Goal: Task Accomplishment & Management: Manage account settings

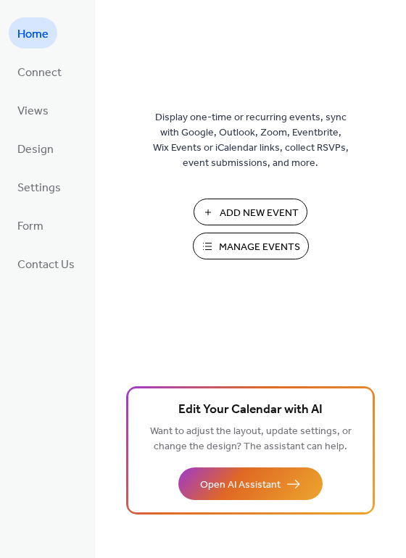
click at [231, 242] on span "Manage Events" at bounding box center [259, 247] width 81 height 15
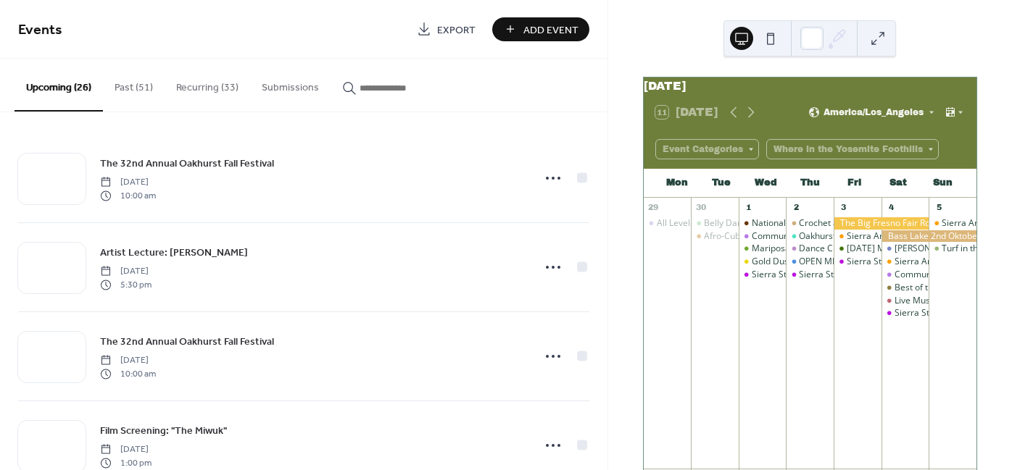
click at [293, 91] on button "Submissions" at bounding box center [290, 84] width 80 height 51
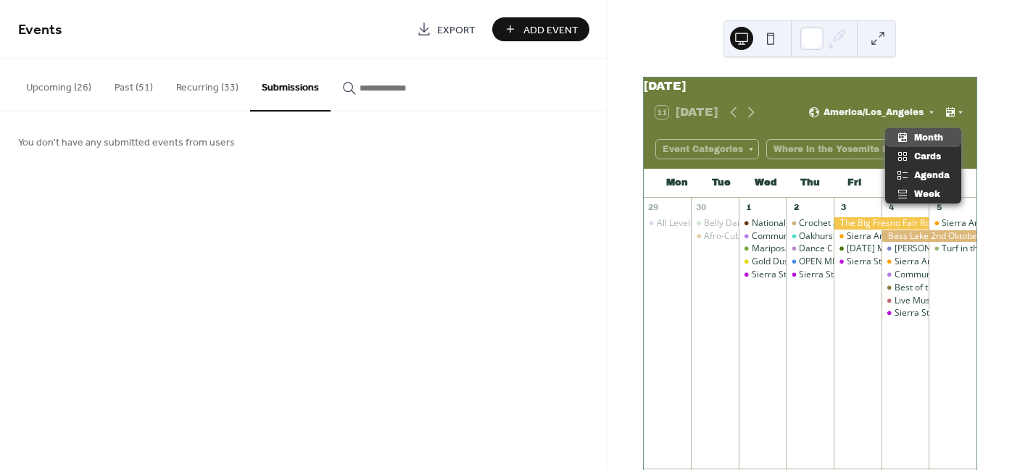
click at [961, 117] on icon at bounding box center [960, 112] width 9 height 9
click at [926, 194] on span "Week" at bounding box center [927, 194] width 26 height 13
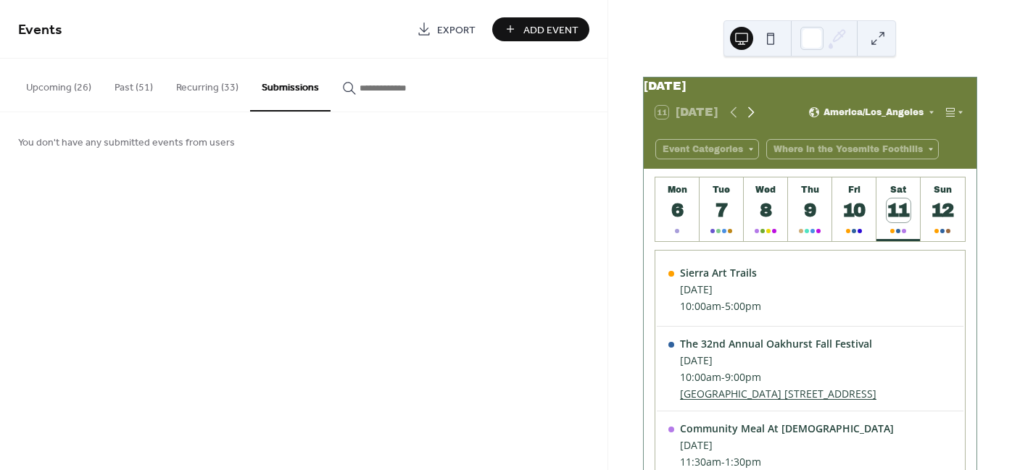
click at [754, 121] on icon at bounding box center [750, 112] width 17 height 17
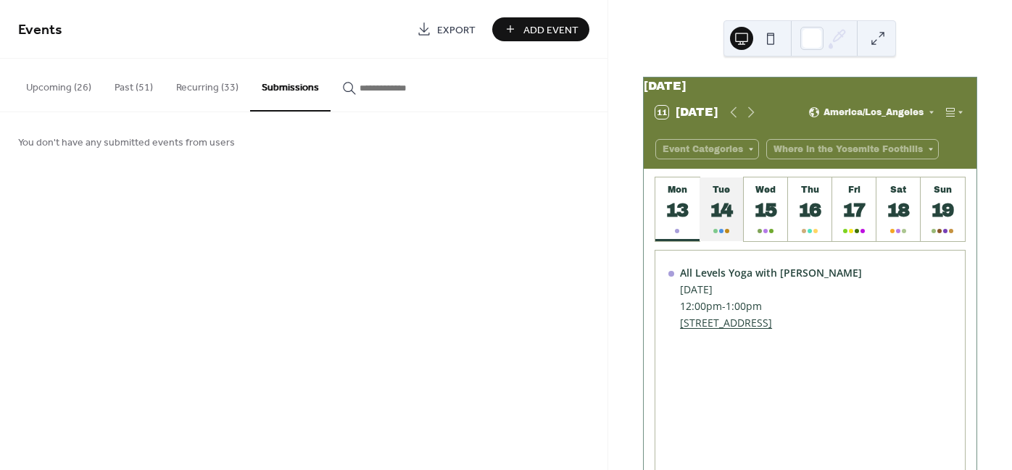
click at [705, 195] on div "Tue" at bounding box center [722, 190] width 36 height 10
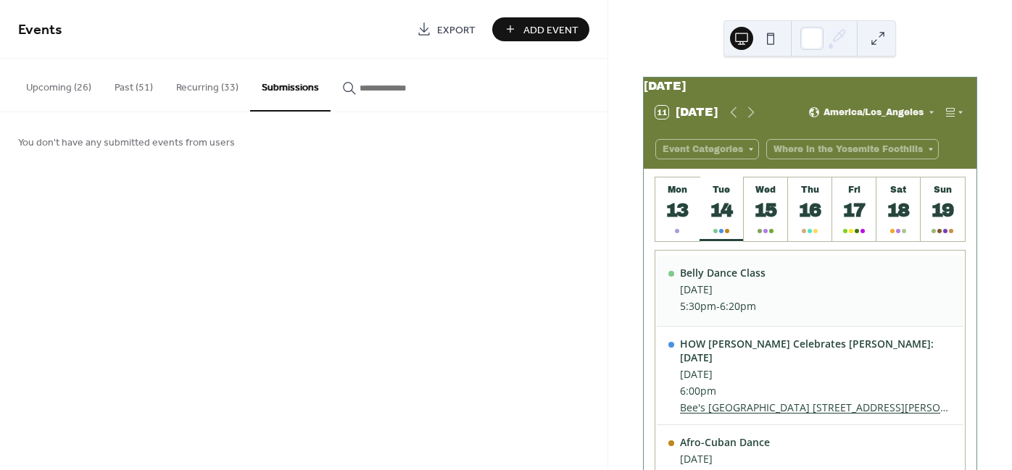
scroll to position [7, 0]
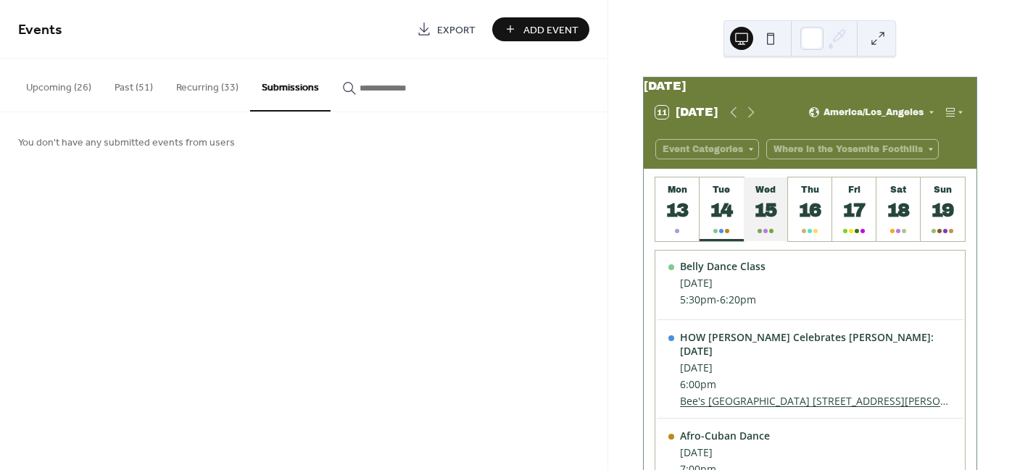
click at [770, 195] on div "Wed" at bounding box center [766, 190] width 36 height 10
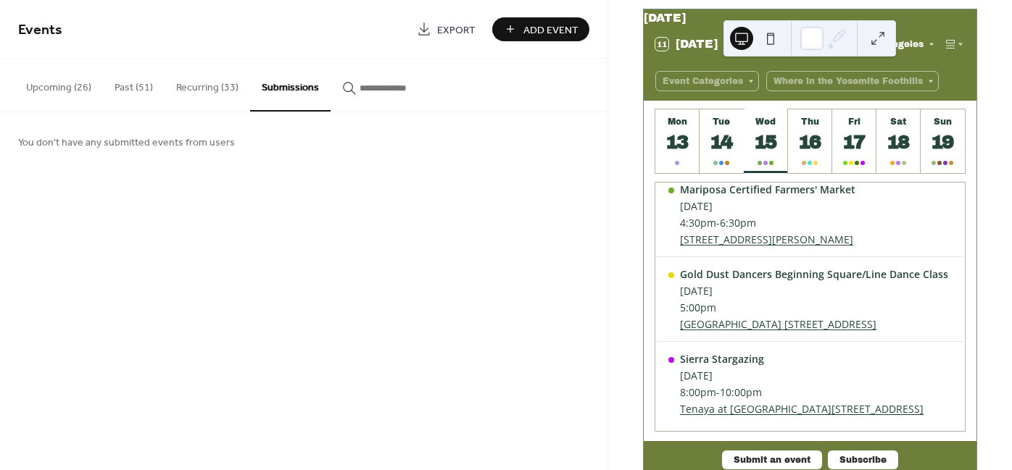
scroll to position [99, 0]
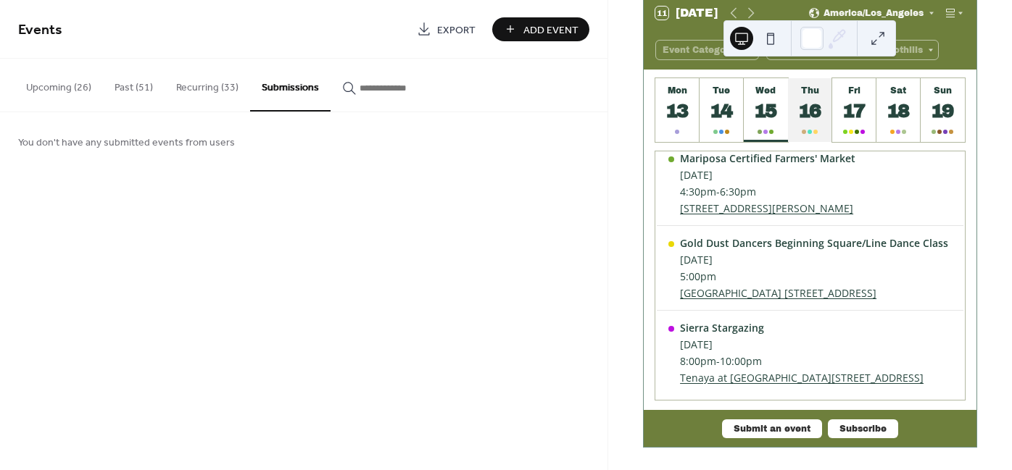
click at [812, 123] on div "16" at bounding box center [810, 111] width 24 height 24
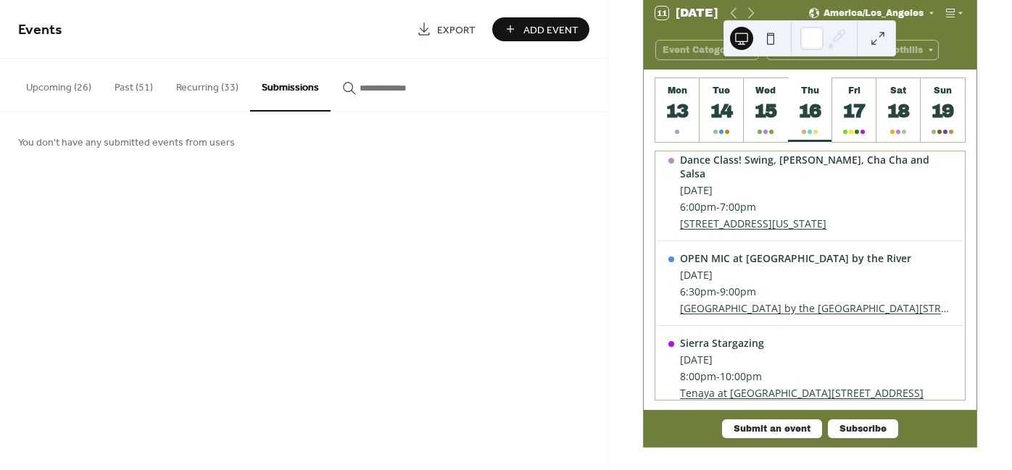
scroll to position [273, 0]
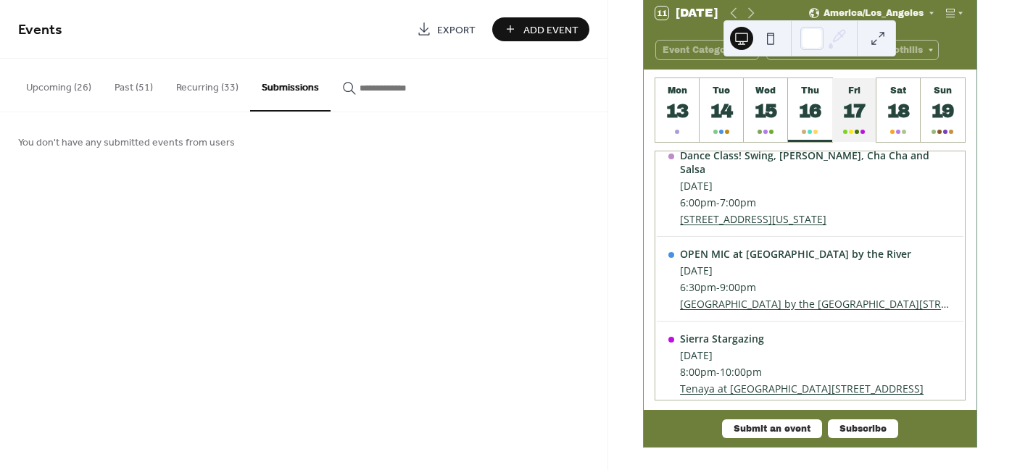
click at [857, 96] on div "Fri" at bounding box center [855, 91] width 36 height 10
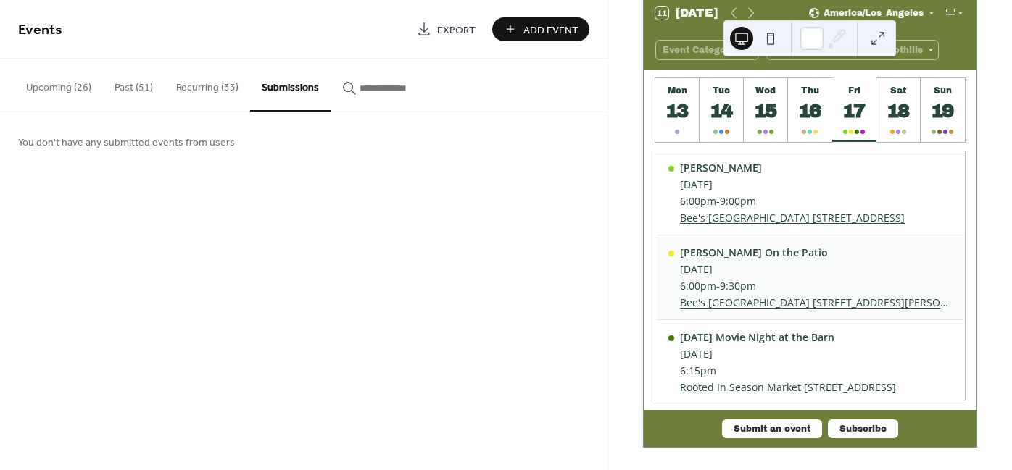
scroll to position [0, 0]
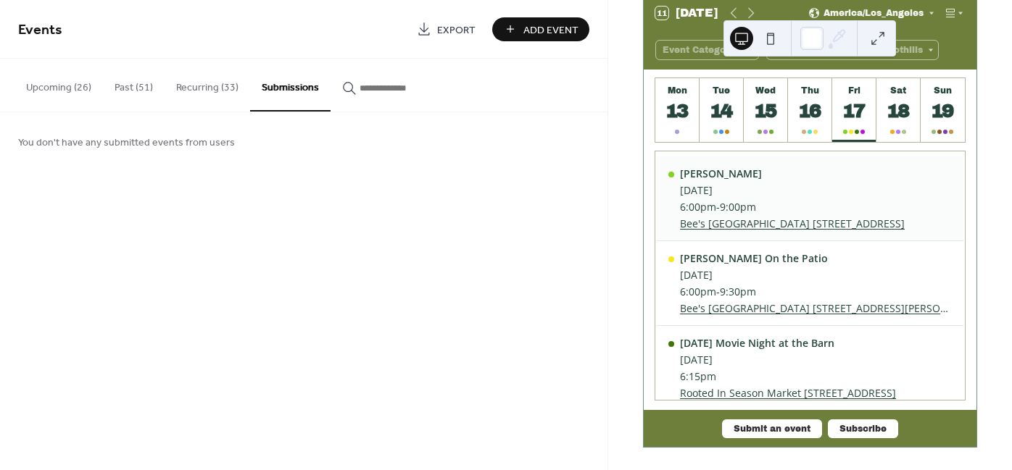
click at [792, 228] on link "Bee's [GEOGRAPHIC_DATA] [STREET_ADDRESS]" at bounding box center [792, 224] width 225 height 14
click at [88, 88] on button "Upcoming (26)" at bounding box center [58, 84] width 88 height 51
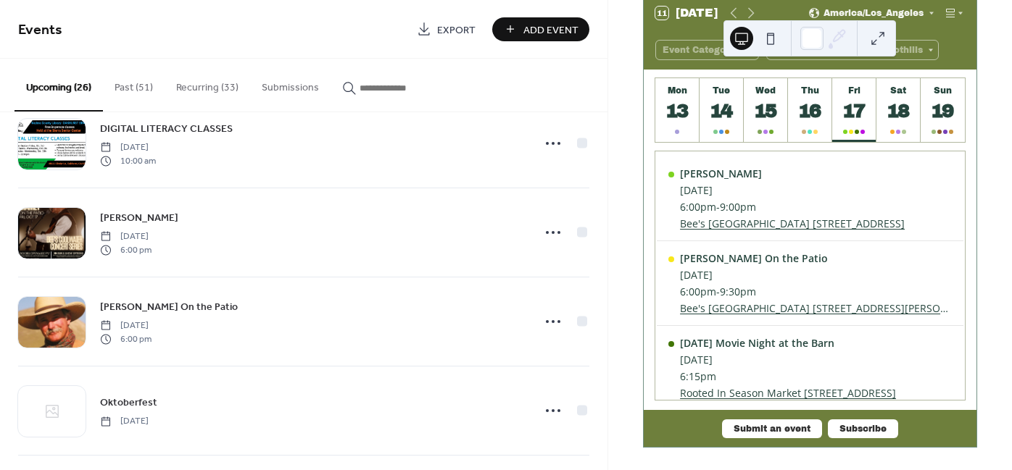
scroll to position [479, 0]
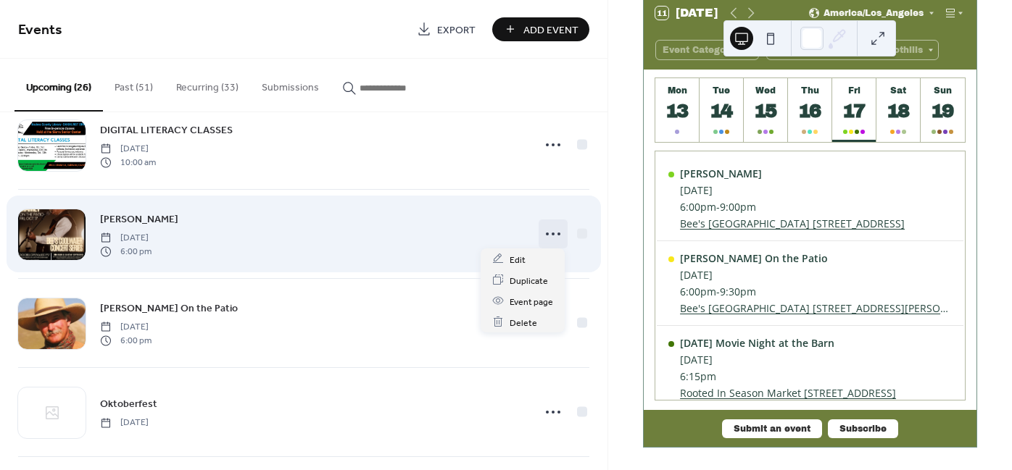
click at [545, 234] on icon at bounding box center [553, 234] width 23 height 23
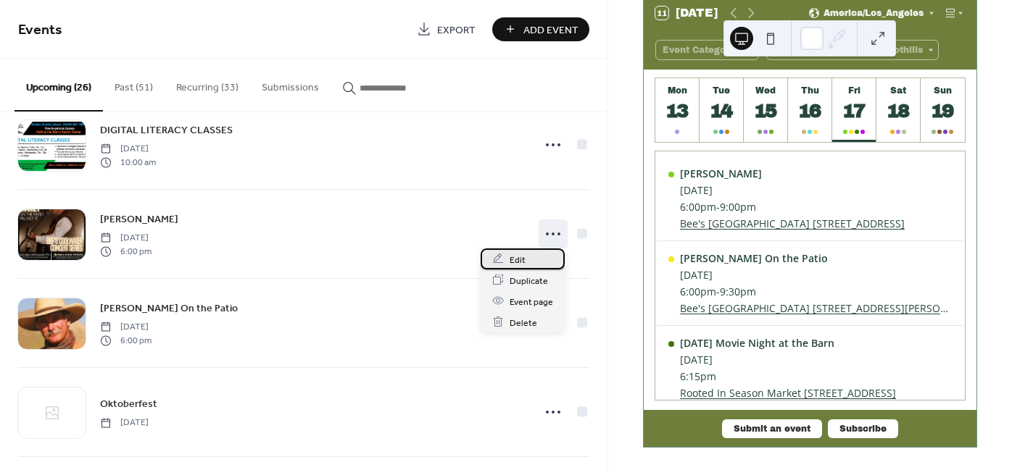
click at [526, 252] on div "Edit" at bounding box center [523, 259] width 84 height 21
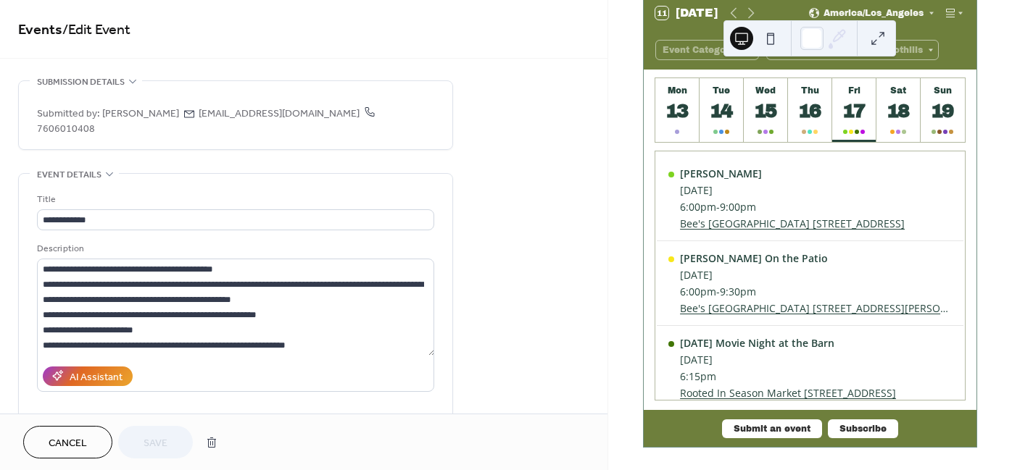
click at [83, 453] on button "Cancel" at bounding box center [67, 442] width 89 height 33
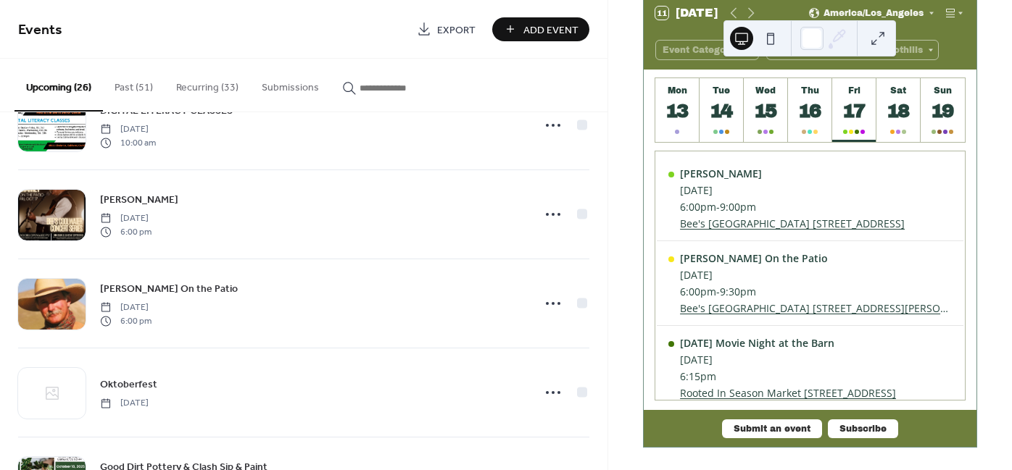
scroll to position [502, 0]
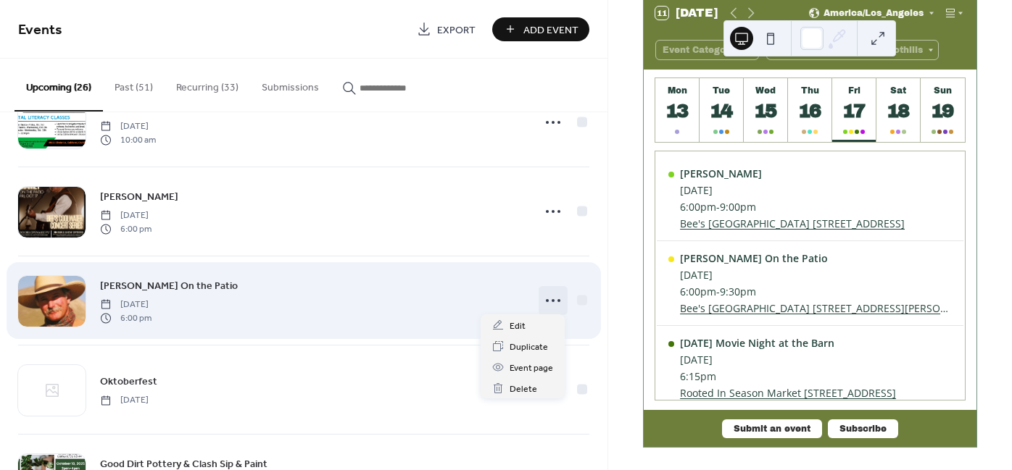
click at [542, 297] on icon at bounding box center [553, 300] width 23 height 23
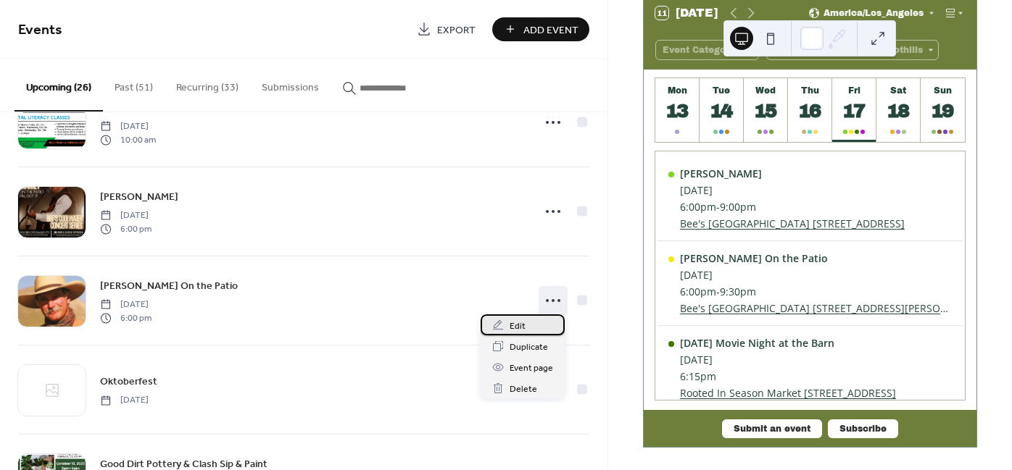
click at [534, 323] on div "Edit" at bounding box center [523, 325] width 84 height 21
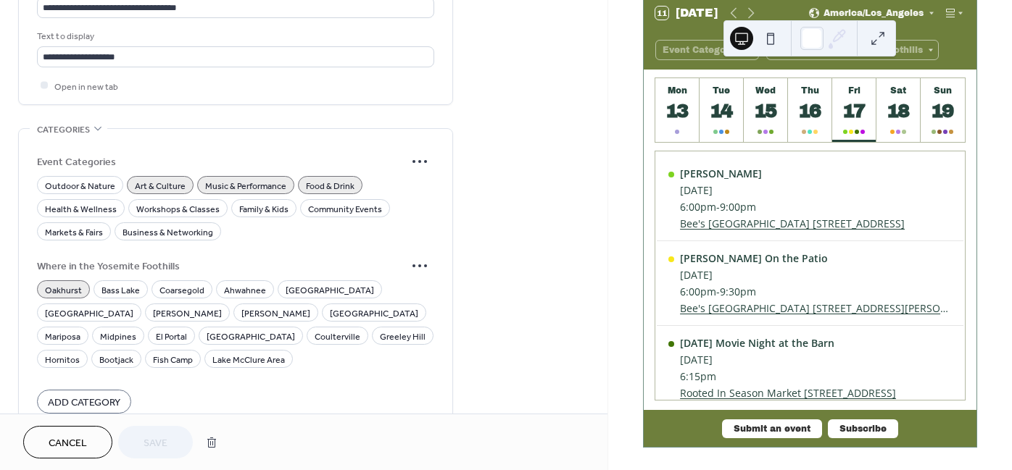
scroll to position [969, 0]
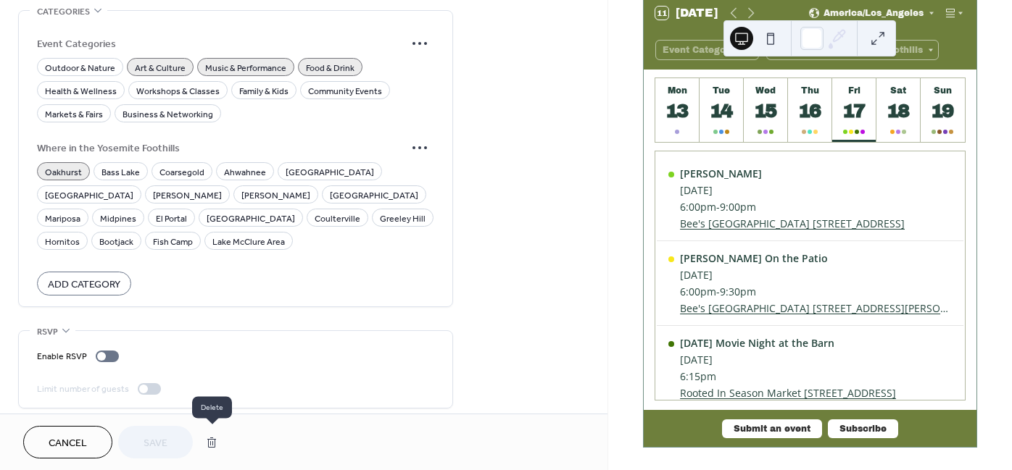
click at [221, 442] on button "button" at bounding box center [212, 442] width 26 height 29
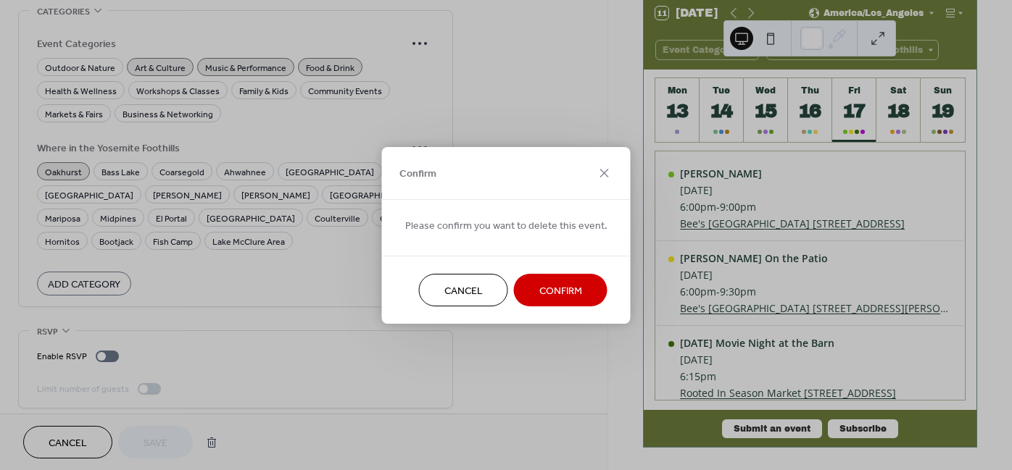
click at [581, 294] on button "Confirm" at bounding box center [561, 290] width 94 height 33
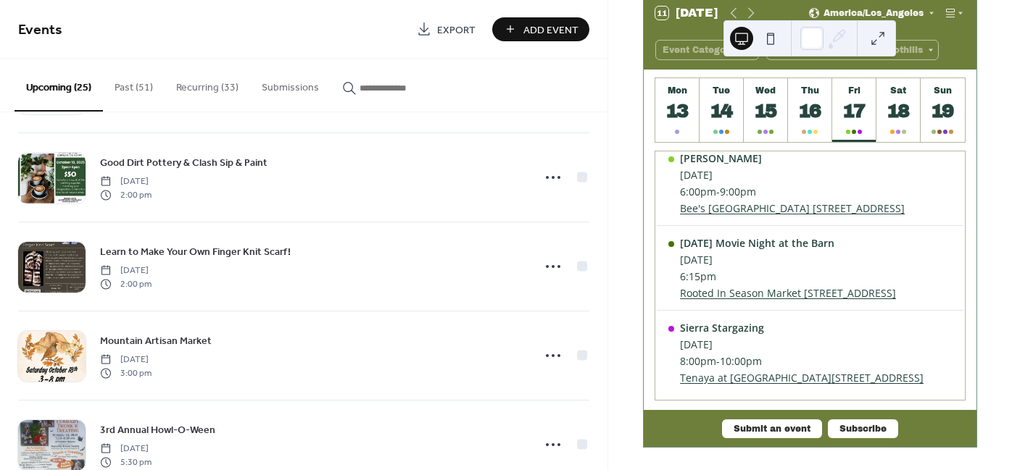
scroll to position [718, 0]
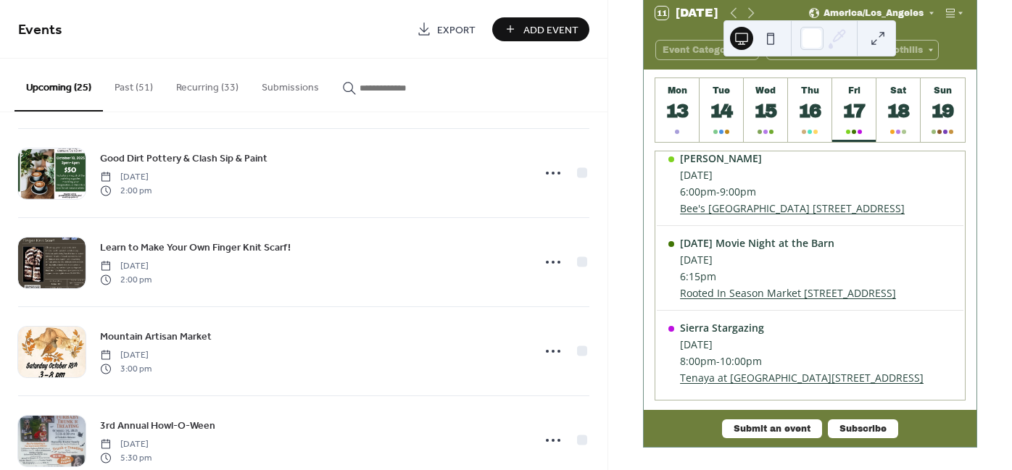
click at [214, 86] on button "Recurring (33)" at bounding box center [208, 84] width 86 height 51
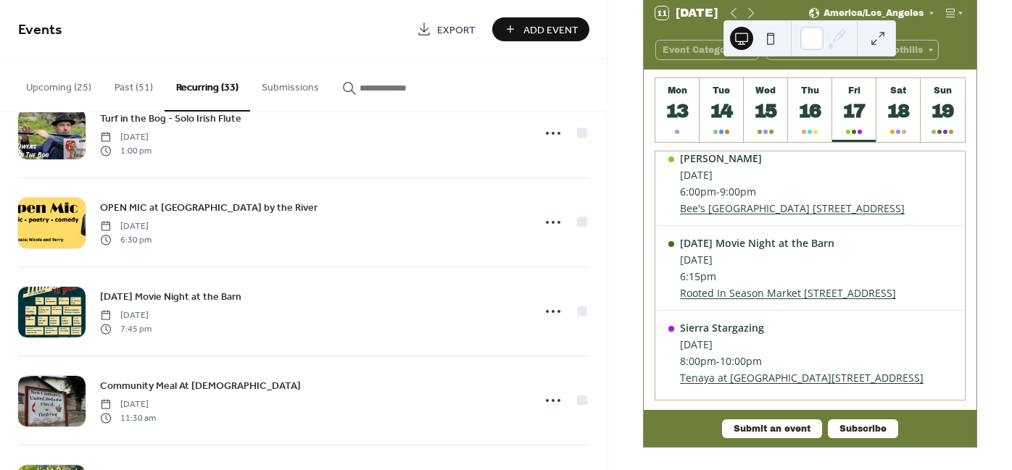
scroll to position [596, 0]
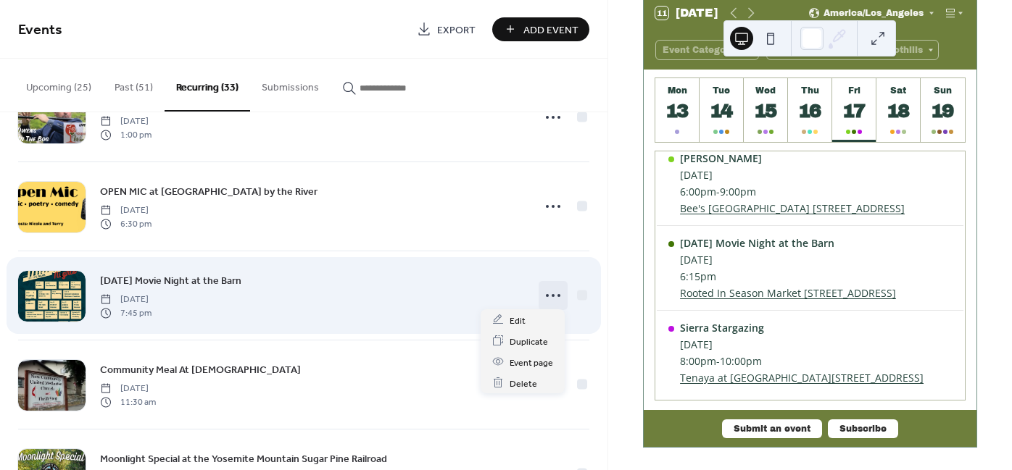
click at [546, 293] on icon at bounding box center [553, 295] width 23 height 23
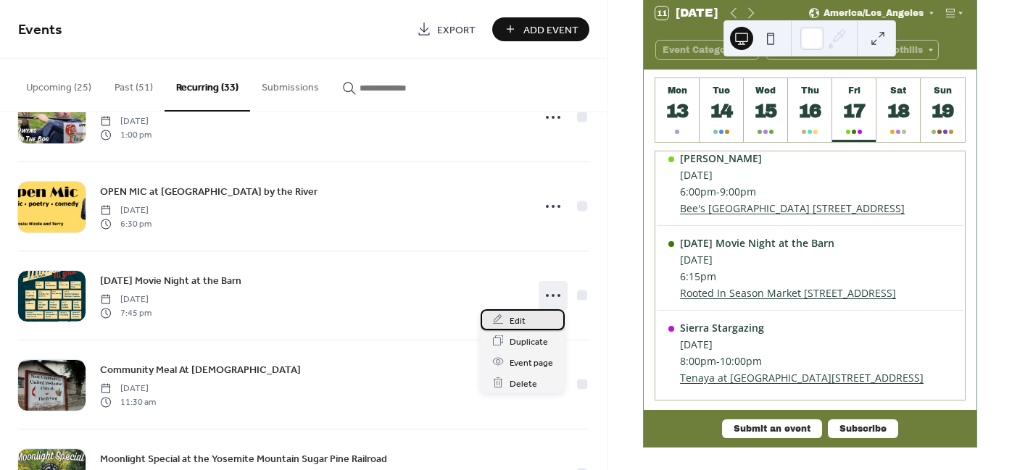
click at [532, 315] on div "Edit" at bounding box center [523, 320] width 84 height 21
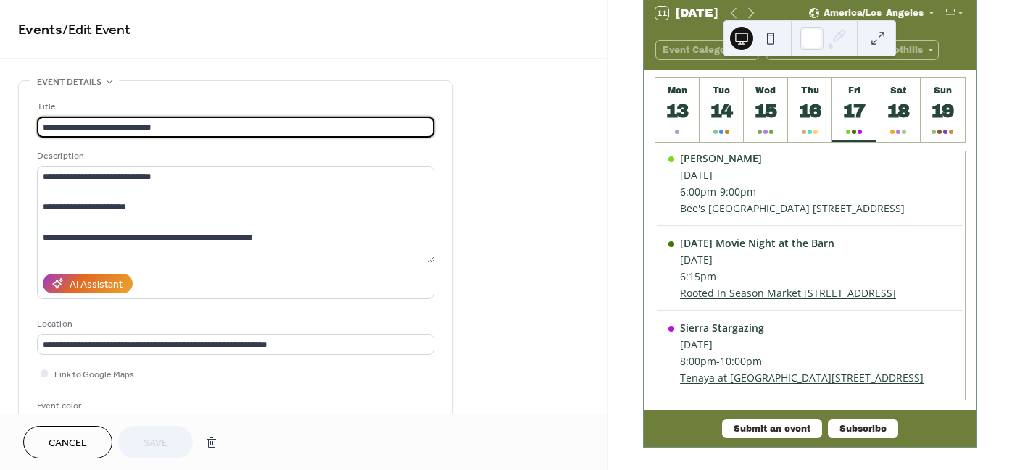
type input "**********"
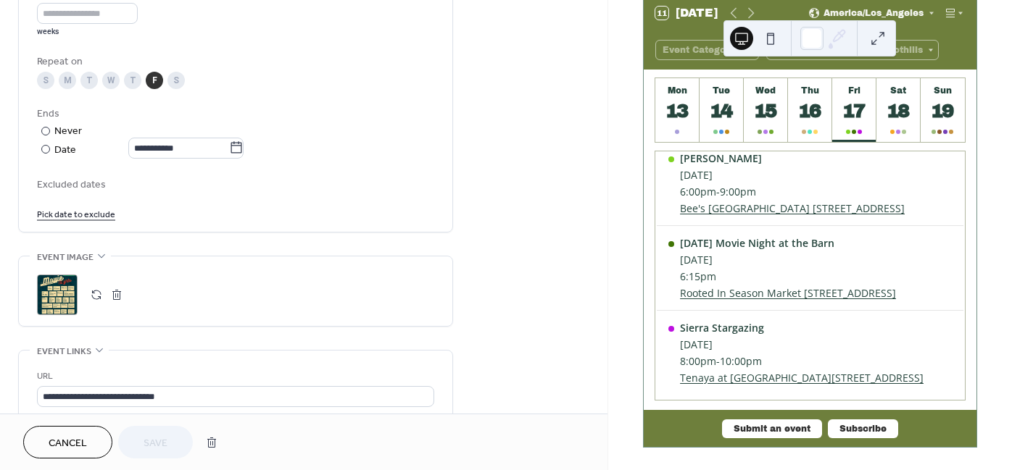
scroll to position [716, 0]
click at [67, 436] on span "Cancel" at bounding box center [68, 443] width 38 height 15
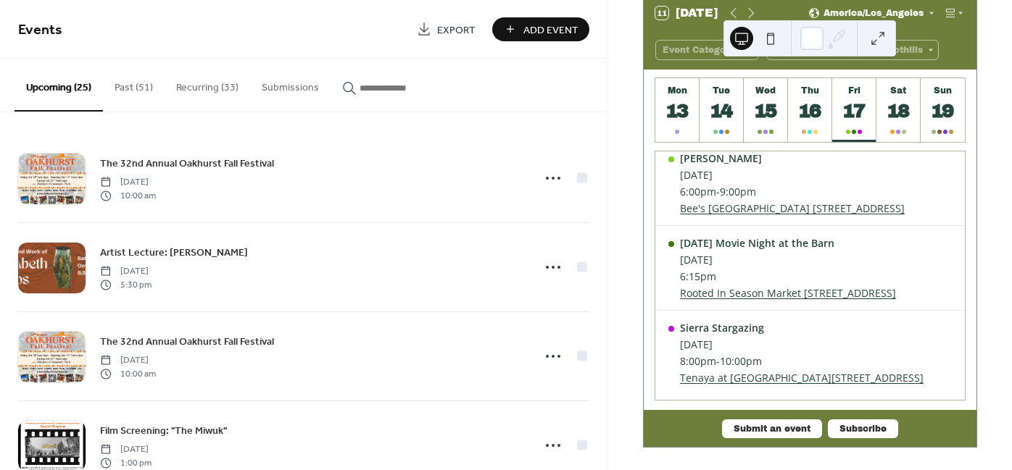
click at [203, 88] on button "Recurring (33)" at bounding box center [208, 84] width 86 height 51
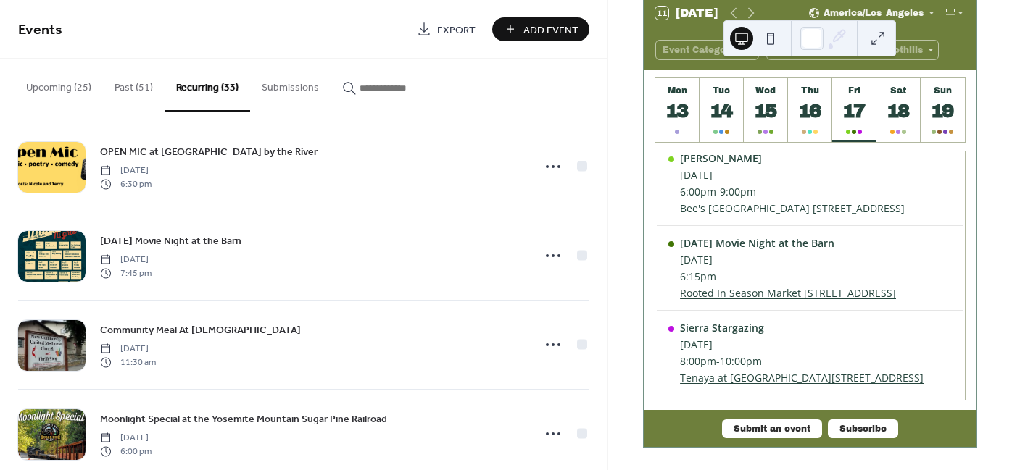
scroll to position [658, 0]
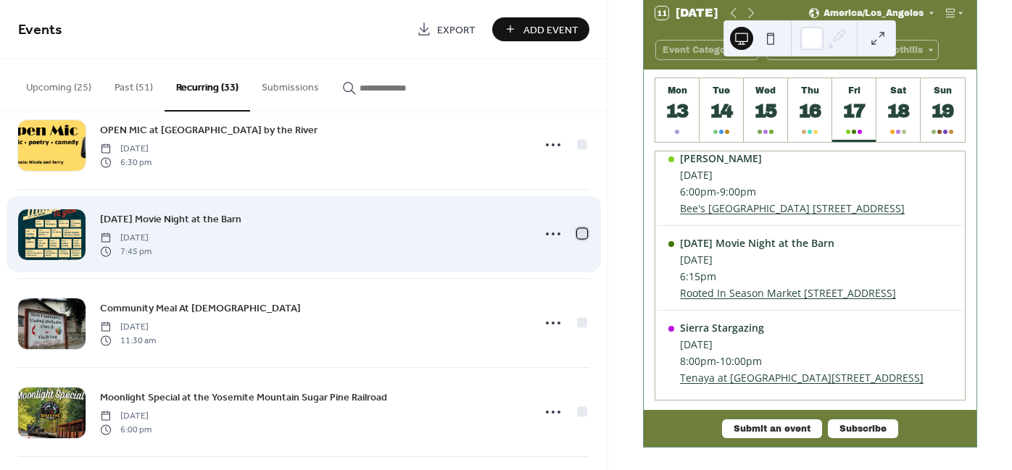
click at [583, 226] on div at bounding box center [582, 233] width 14 height 14
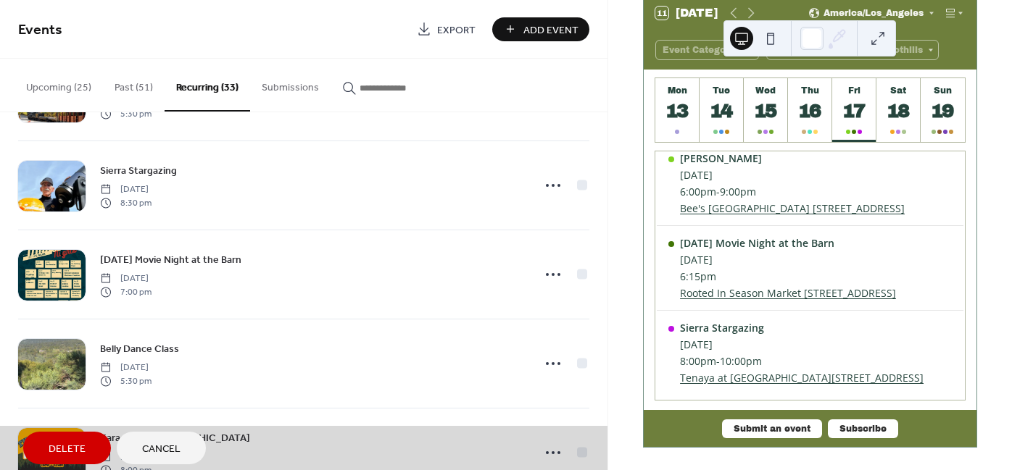
scroll to position [1265, 0]
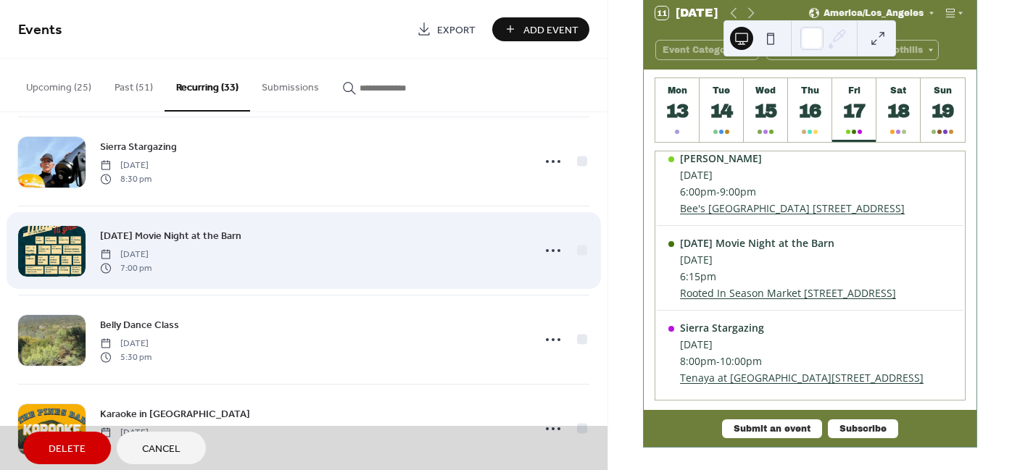
click at [576, 244] on div "[DATE] Movie Night at the Barn [DATE] 7:00 pm" at bounding box center [303, 250] width 571 height 89
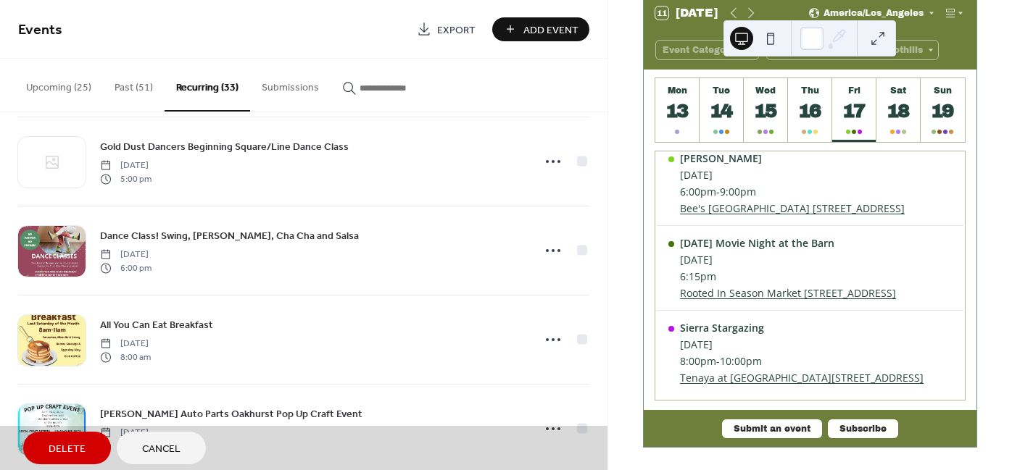
scroll to position [1965, 0]
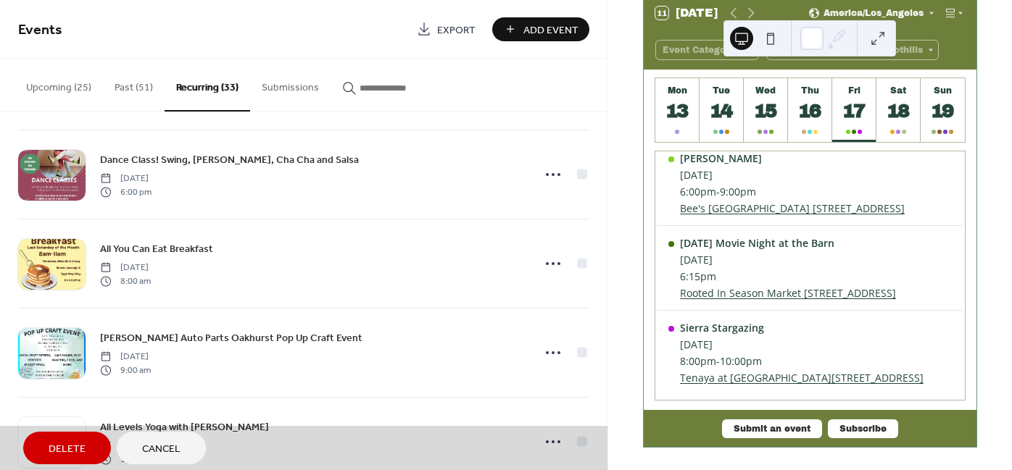
click at [67, 453] on span "Delete" at bounding box center [67, 449] width 37 height 15
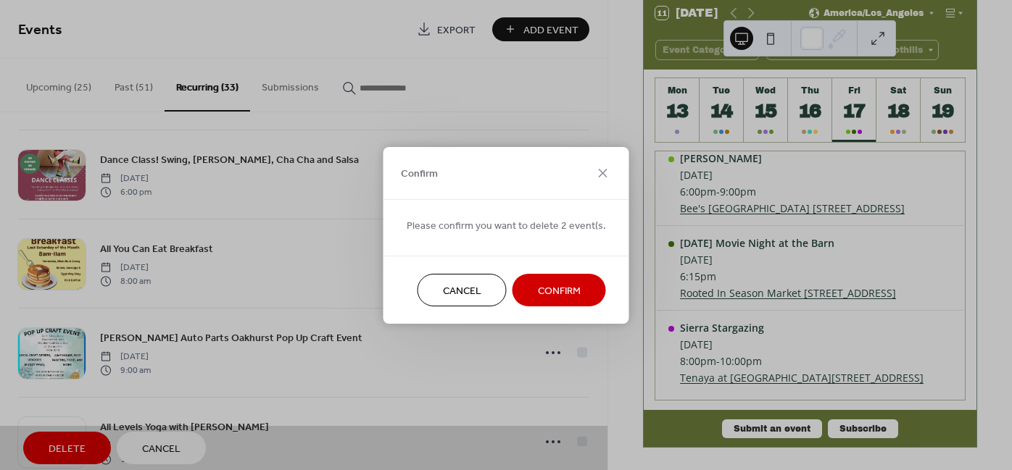
click at [543, 291] on span "Confirm" at bounding box center [559, 290] width 43 height 15
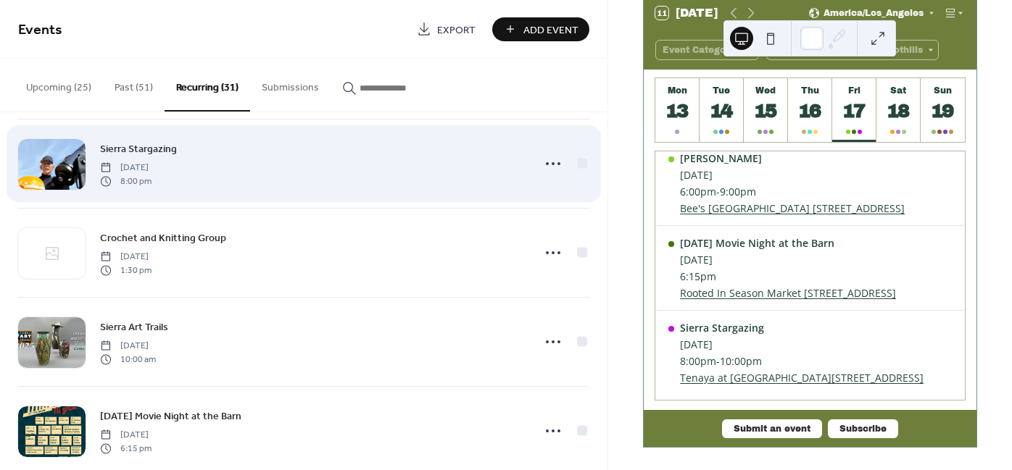
scroll to position [2214, 0]
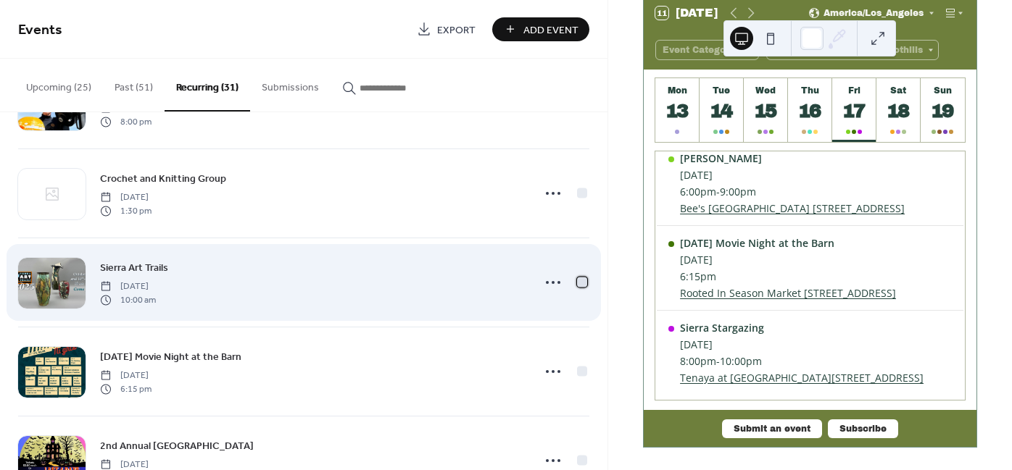
click at [577, 277] on div at bounding box center [582, 282] width 10 height 10
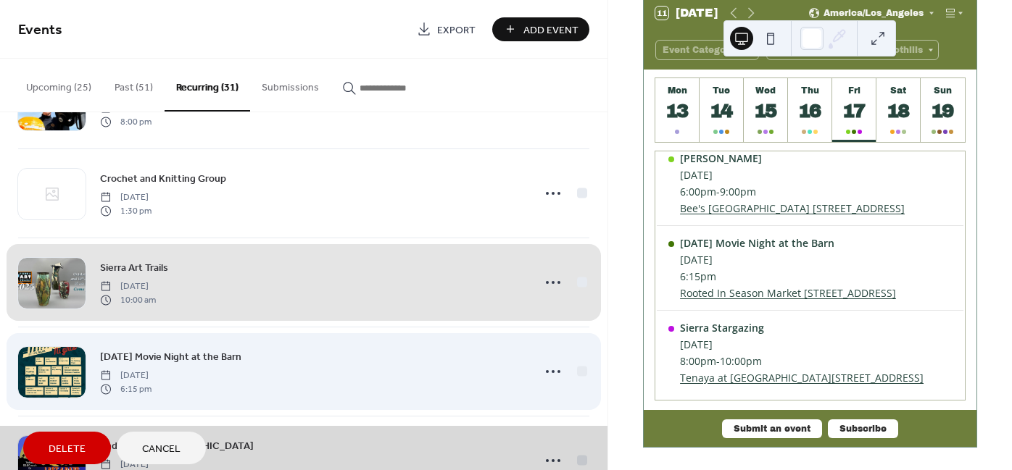
click at [580, 364] on div "[DATE] Movie Night at the Barn [DATE] 6:15 pm" at bounding box center [303, 371] width 571 height 89
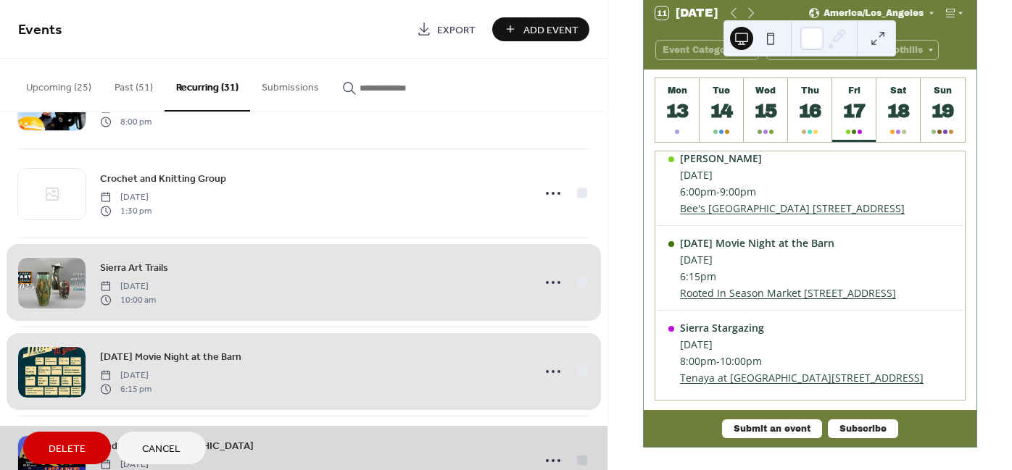
click at [581, 270] on div "Sierra Art Trails [DATE] 10:00 am" at bounding box center [303, 282] width 571 height 89
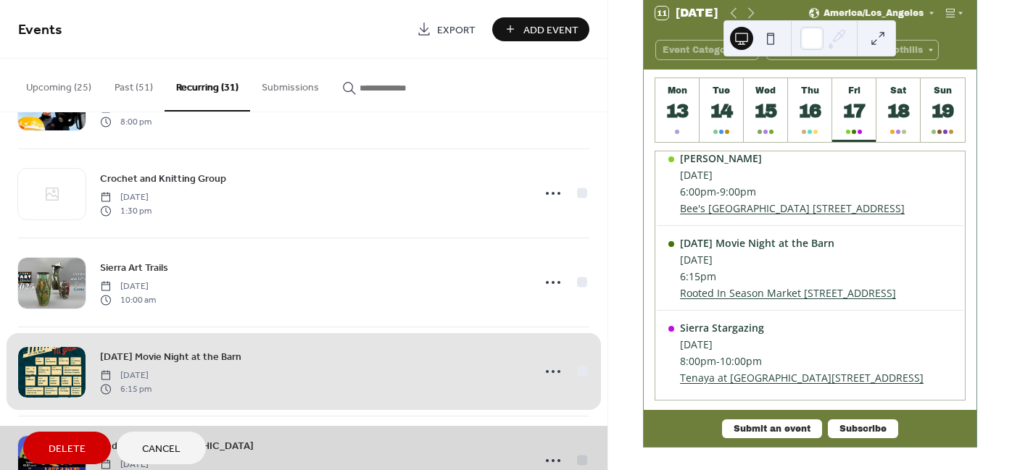
scroll to position [2260, 0]
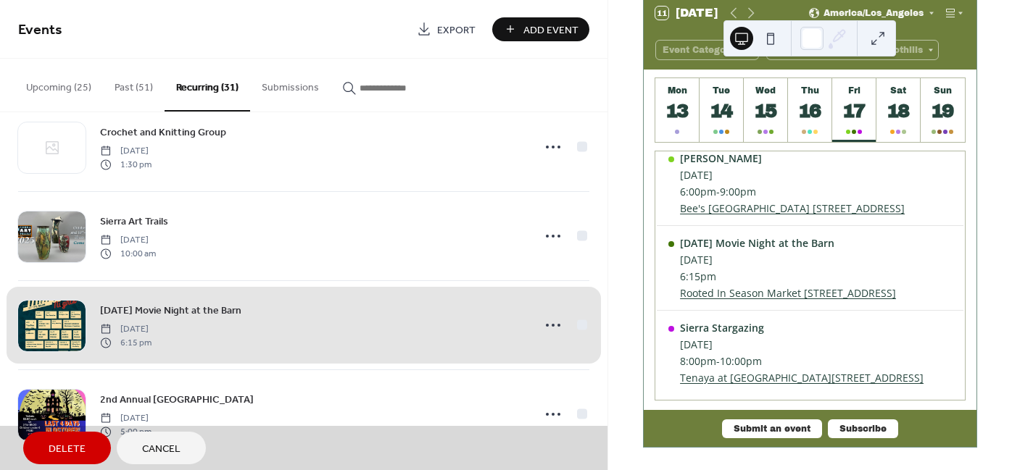
click at [72, 449] on span "Delete" at bounding box center [67, 449] width 37 height 15
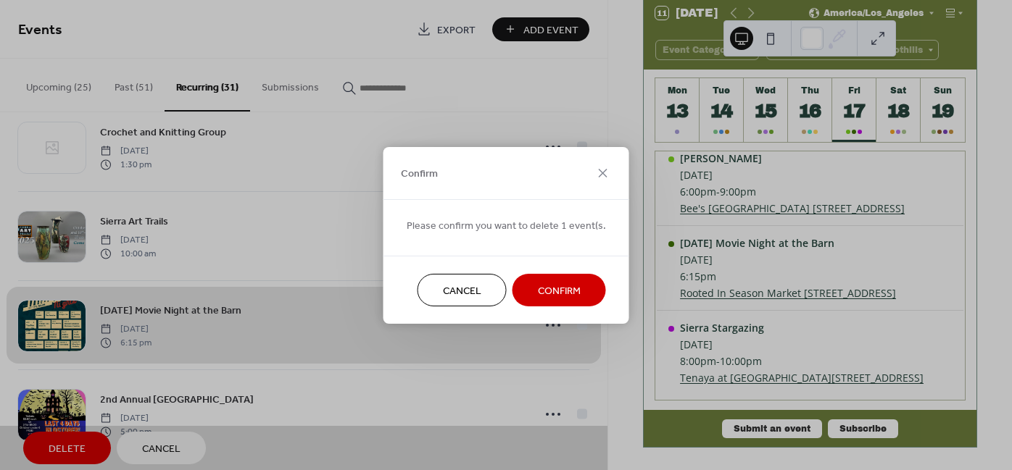
click at [568, 293] on span "Confirm" at bounding box center [559, 290] width 43 height 15
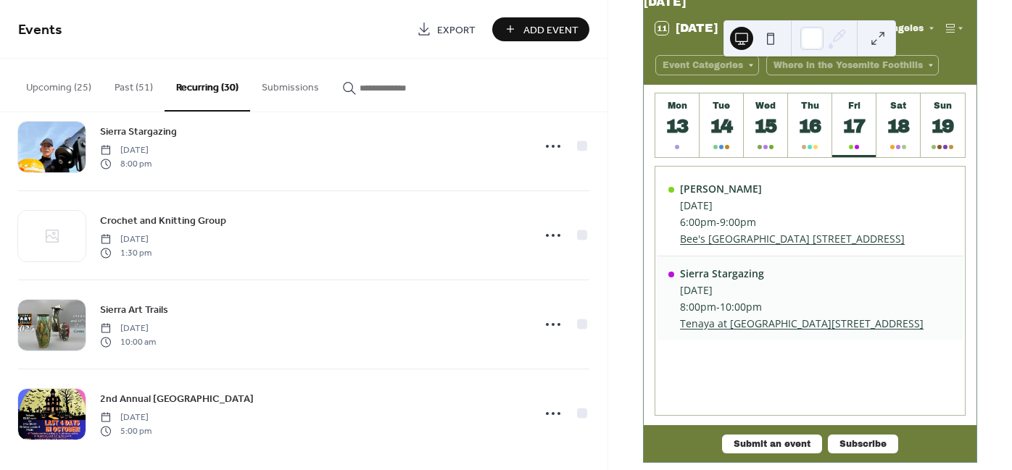
scroll to position [88, 0]
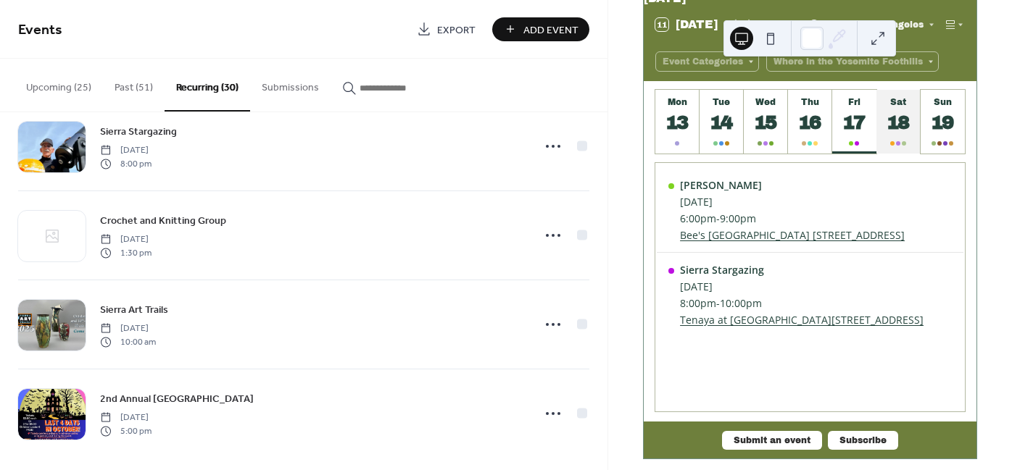
click at [900, 135] on div "18" at bounding box center [899, 123] width 24 height 24
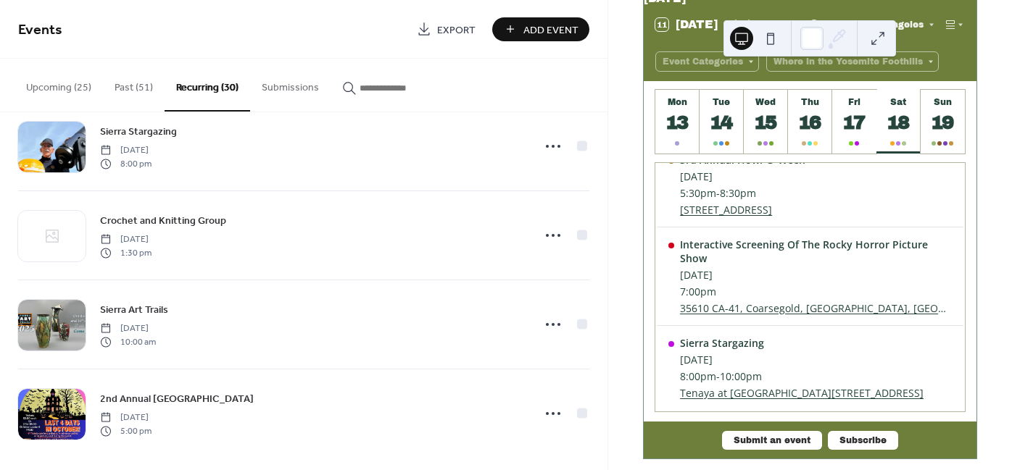
scroll to position [441, 0]
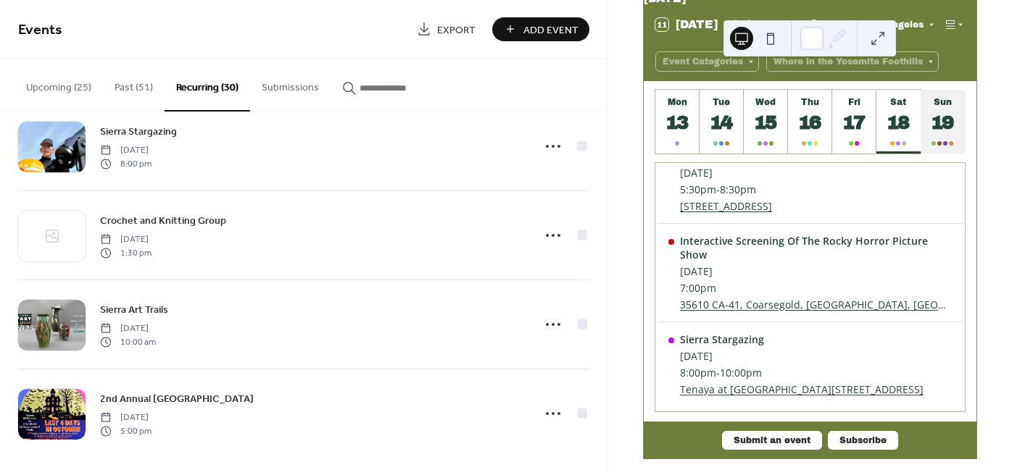
click at [934, 129] on div "19" at bounding box center [943, 123] width 24 height 24
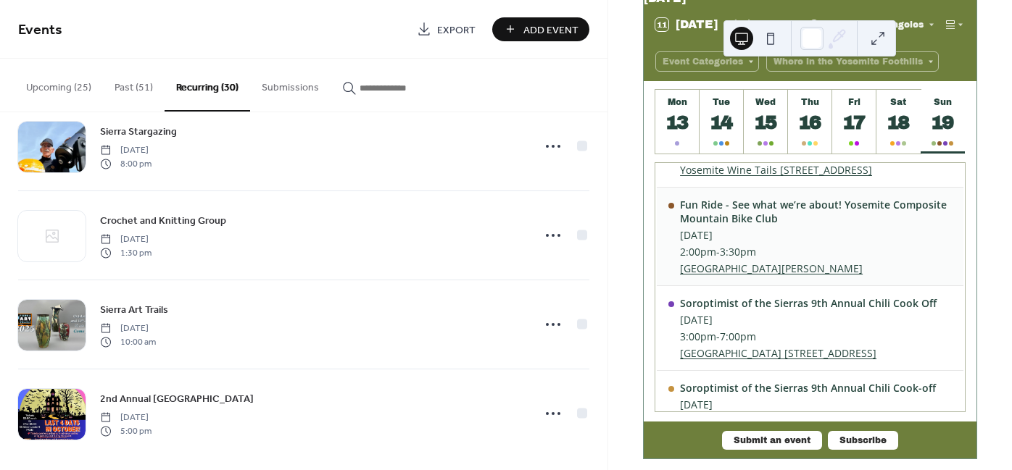
scroll to position [0, 0]
